Goal: Task Accomplishment & Management: Use online tool/utility

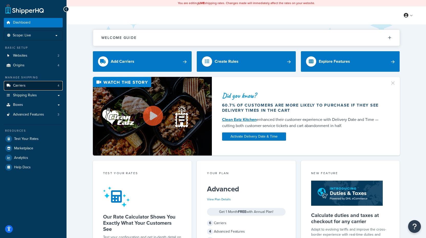
click at [42, 82] on link "Carriers 4" at bounding box center [33, 85] width 59 height 9
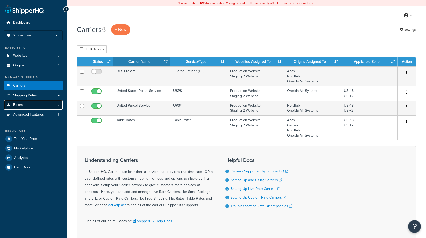
click at [42, 101] on link "Boxes" at bounding box center [33, 104] width 59 height 9
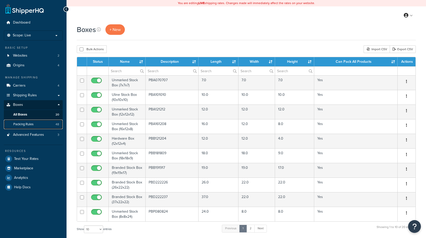
click at [37, 122] on link "Packing Rules 48" at bounding box center [33, 123] width 59 height 9
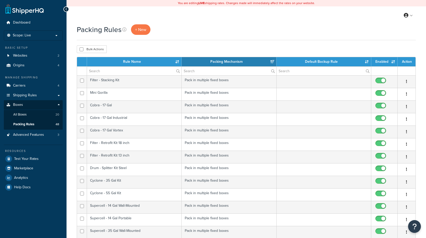
select select "15"
click at [129, 72] on input "text" at bounding box center [134, 70] width 94 height 9
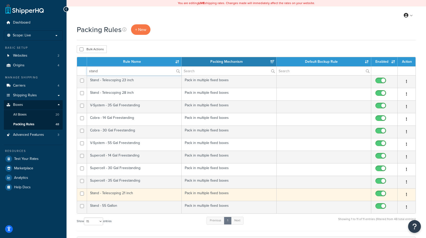
type input "stand"
click at [125, 193] on td "Stand - Telescoping 21 inch" at bounding box center [134, 194] width 95 height 13
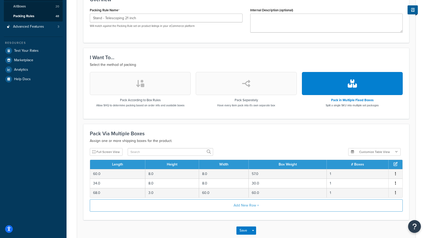
scroll to position [9, 0]
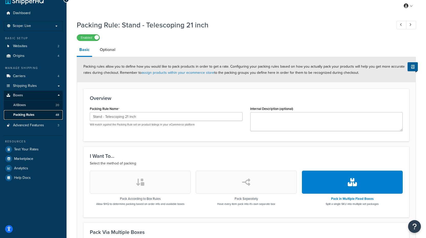
click at [37, 113] on link "Packing Rules 48" at bounding box center [33, 114] width 59 height 9
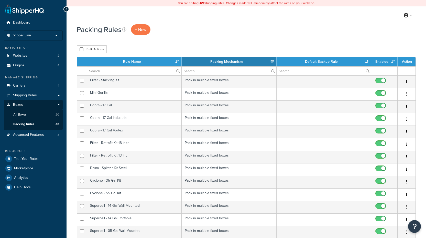
select select "15"
click at [127, 71] on input "text" at bounding box center [134, 70] width 94 height 9
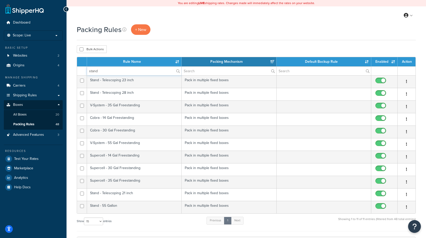
type input "stand"
click at [241, 34] on div "Packing Rules + New" at bounding box center [246, 29] width 339 height 10
click at [141, 32] on span "+ New" at bounding box center [140, 30] width 11 height 6
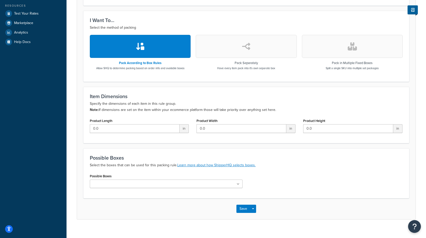
scroll to position [153, 0]
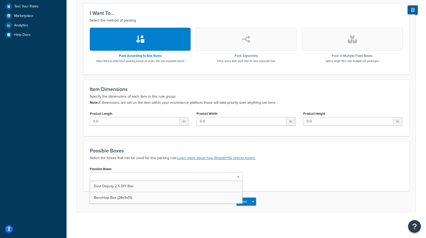
click at [149, 178] on ul at bounding box center [166, 176] width 153 height 8
click at [149, 168] on div "Possible Boxes Dust Deputy 2.5 DIY Box Benchtop Box (28x9x19)" at bounding box center [166, 173] width 153 height 16
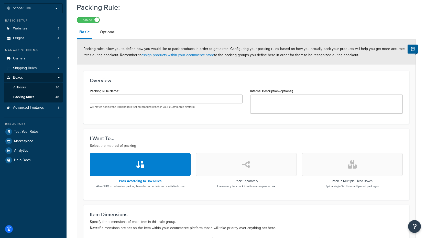
scroll to position [25, 0]
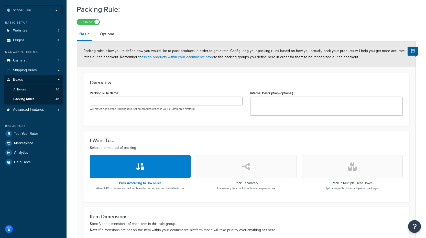
click at [259, 168] on button "button" at bounding box center [246, 166] width 101 height 23
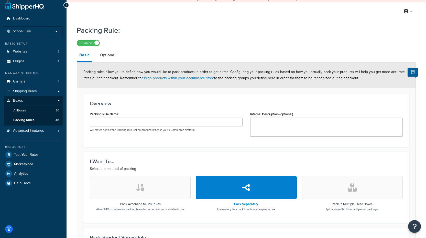
scroll to position [0, 0]
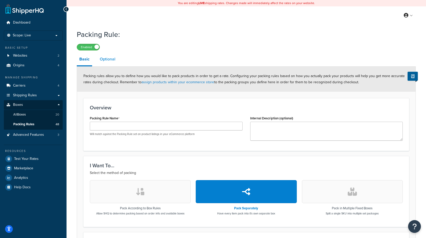
click at [113, 61] on link "Optional" at bounding box center [107, 59] width 21 height 12
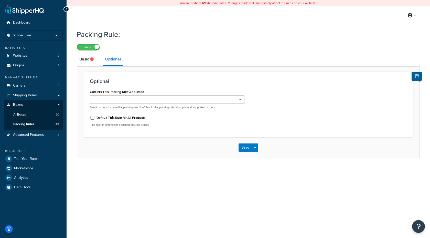
click at [74, 58] on div "Packing Rule: Enabled Basic Optional Optional Carriers This Packing Rule Applie…" at bounding box center [247, 99] width 363 height 144
click at [81, 60] on link "Basic" at bounding box center [87, 59] width 21 height 12
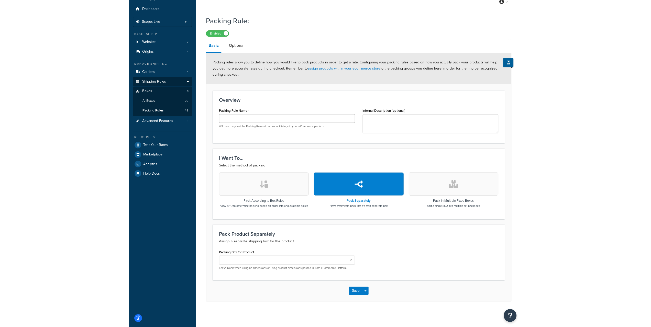
scroll to position [8, 0]
